Goal: Task Accomplishment & Management: Complete application form

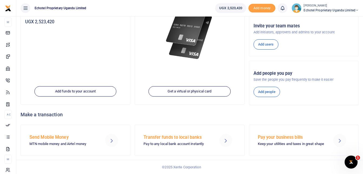
scroll to position [81, 0]
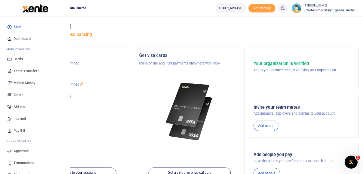
click at [24, 83] on span "Mobile Money" at bounding box center [25, 82] width 22 height 5
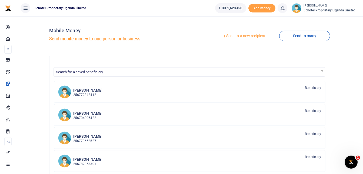
click at [249, 37] on link "Send to a new recipient" at bounding box center [244, 36] width 71 height 10
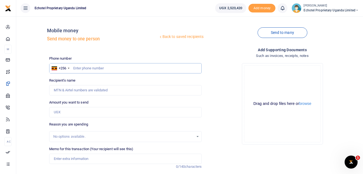
click at [133, 69] on input "text" at bounding box center [125, 68] width 153 height 10
paste input "0785899428"
type input "0785899428"
type input "Moureen Aringo"
type input "0785899428"
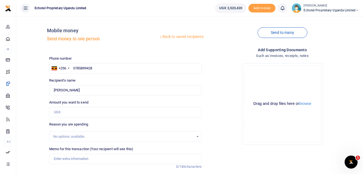
click at [219, 85] on div "Drop your files here Drag and drop files here or browse Powered by Uppy" at bounding box center [282, 104] width 153 height 90
click at [77, 112] on input "Amount you want to send" at bounding box center [125, 112] width 153 height 10
type input "31,500"
click at [142, 122] on div "Reason you are spending No options available." at bounding box center [125, 132] width 153 height 20
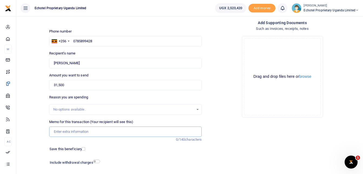
click at [80, 132] on input "Memo for this transaction (Your recipient will see this)" at bounding box center [125, 131] width 153 height 10
click at [77, 131] on input "Purchase of" at bounding box center [125, 131] width 153 height 10
click at [75, 131] on input "Purchase of" at bounding box center [125, 131] width 153 height 10
drag, startPoint x: 75, startPoint y: 130, endPoint x: 196, endPoint y: 135, distance: 121.1
click at [253, 125] on div "Phone number +256 Uganda +256 0785899428 Phone is required. Recipient's name Fo…" at bounding box center [204, 109] width 314 height 160
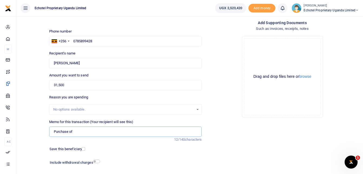
click at [187, 133] on input "Purchase of" at bounding box center [125, 131] width 153 height 10
click at [167, 131] on input "Purchase of" at bounding box center [125, 131] width 153 height 10
click at [234, 127] on div "Add supporting Documents Such as invoices, receipts, notes Drop your files here…" at bounding box center [282, 104] width 157 height 169
click at [81, 131] on input "Purchase of" at bounding box center [125, 131] width 153 height 10
click at [219, 116] on div "Drop your files here Drag and drop files here or browse Powered by Uppy" at bounding box center [282, 77] width 153 height 90
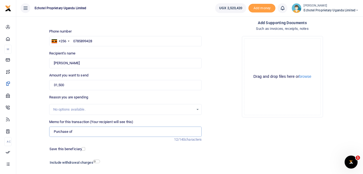
click at [94, 135] on input "Purchase of" at bounding box center [125, 131] width 153 height 10
click at [54, 131] on input "Purchase of" at bounding box center [125, 131] width 153 height 10
drag, startPoint x: 54, startPoint y: 131, endPoint x: 203, endPoint y: 131, distance: 149.4
click at [203, 131] on div "Memo for this transaction (Your recipient will see this) Purchase of Reason is …" at bounding box center [125, 130] width 157 height 23
click at [80, 132] on input "Purchase of" at bounding box center [125, 131] width 153 height 10
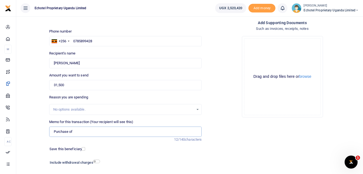
paste input "TRUNKING BOX 3X3 TRONIC CM 1050-33"
paste input "TRONIC 2G DATA SOCKET RJ45 TR5443"
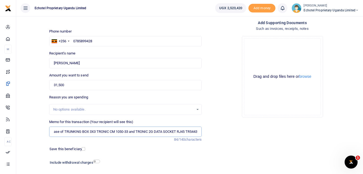
scroll to position [0, 0]
drag, startPoint x: 196, startPoint y: 132, endPoint x: 36, endPoint y: 132, distance: 160.8
click at [36, 132] on div "Back to saved recipients Mobile money Send money to one person Send to many Pho…" at bounding box center [189, 91] width 343 height 195
click at [136, 128] on input "Purchase of TRUNKING BOX 3X3 TRONIC CM 1050-33 and TRONIC 2G DATA SOCKET RJ45 T…" at bounding box center [125, 131] width 153 height 10
click at [138, 132] on input "Purchase of TRUNKING BOX 3X3 TRONIC CM 1050-33 and TRONIC 2G DATA SOCKET RJ45 T…" at bounding box center [125, 131] width 153 height 10
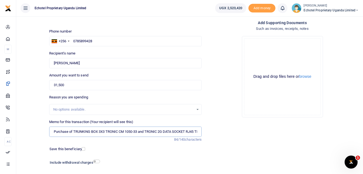
click at [135, 132] on input "Purchase of TRUNKING BOX 3X3 TRONIC CM 1050-33 and TRONIC 2G DATA SOCKET RJ45 T…" at bounding box center [125, 131] width 153 height 10
click at [135, 131] on input "Purchase of TRUNKING BOX 3X3 TRONIC CM 1050-33 and TRONIC 2G DATA SOCKET RJ45 T…" at bounding box center [125, 131] width 153 height 10
drag, startPoint x: 63, startPoint y: 133, endPoint x: 230, endPoint y: 133, distance: 167.3
click at [230, 133] on div "Phone number +256 Uganda +256 0785899428 Phone is required. Recipient's name Fo…" at bounding box center [204, 109] width 314 height 160
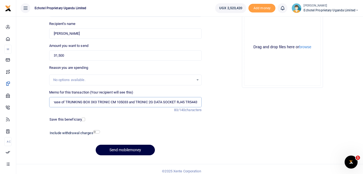
scroll to position [61, 0]
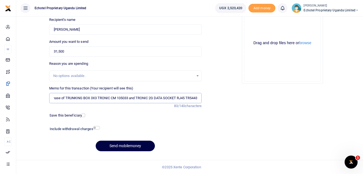
type input "Purchase of TRUNKING BOX 3X3 TRONIC CM 105033 and TRONIC 2G DATA SOCKET RJ45 TR…"
click at [99, 127] on input "checkbox" at bounding box center [96, 128] width 7 height 4
checkbox input "true"
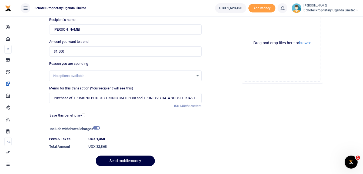
click at [305, 43] on button "browse" at bounding box center [306, 43] width 12 height 4
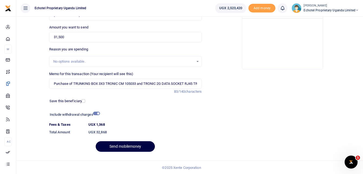
scroll to position [76, 0]
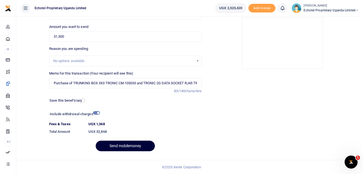
click at [122, 146] on button "Send mobilemoney" at bounding box center [125, 145] width 59 height 11
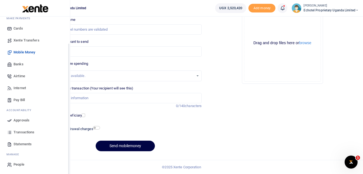
scroll to position [31, 0]
click at [24, 120] on span "Approvals" at bounding box center [22, 119] width 16 height 5
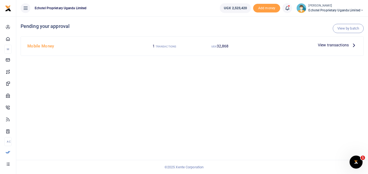
click at [352, 44] on icon at bounding box center [353, 45] width 6 height 6
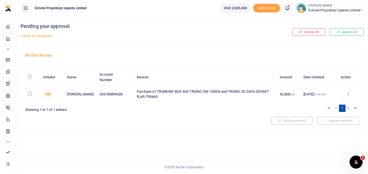
click at [29, 95] on div at bounding box center [184, 87] width 368 height 174
click at [30, 94] on input "checkbox" at bounding box center [30, 94] width 4 height 4
checkbox input "true"
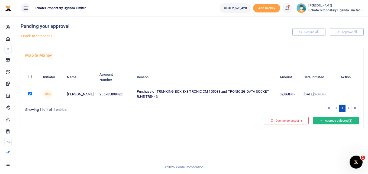
click at [333, 120] on button "Approve selected (1)" at bounding box center [336, 121] width 46 height 8
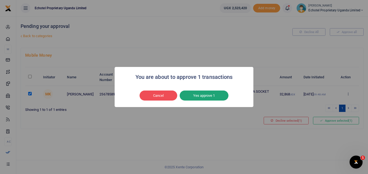
click at [207, 97] on button "Yes approve 1" at bounding box center [203, 95] width 49 height 10
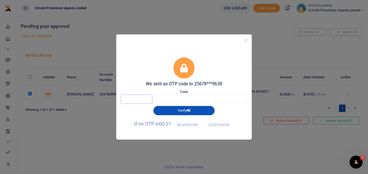
click at [141, 97] on input "text" at bounding box center [136, 98] width 32 height 9
type input "6"
type input "3"
type input "4"
type input "2"
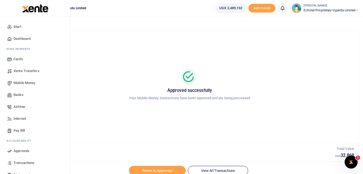
click at [24, 162] on span "Transactions" at bounding box center [24, 162] width 21 height 5
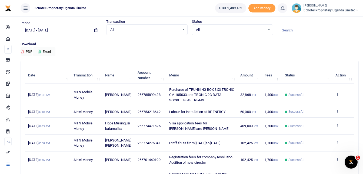
scroll to position [27, 0]
